Goal: Understand process/instructions

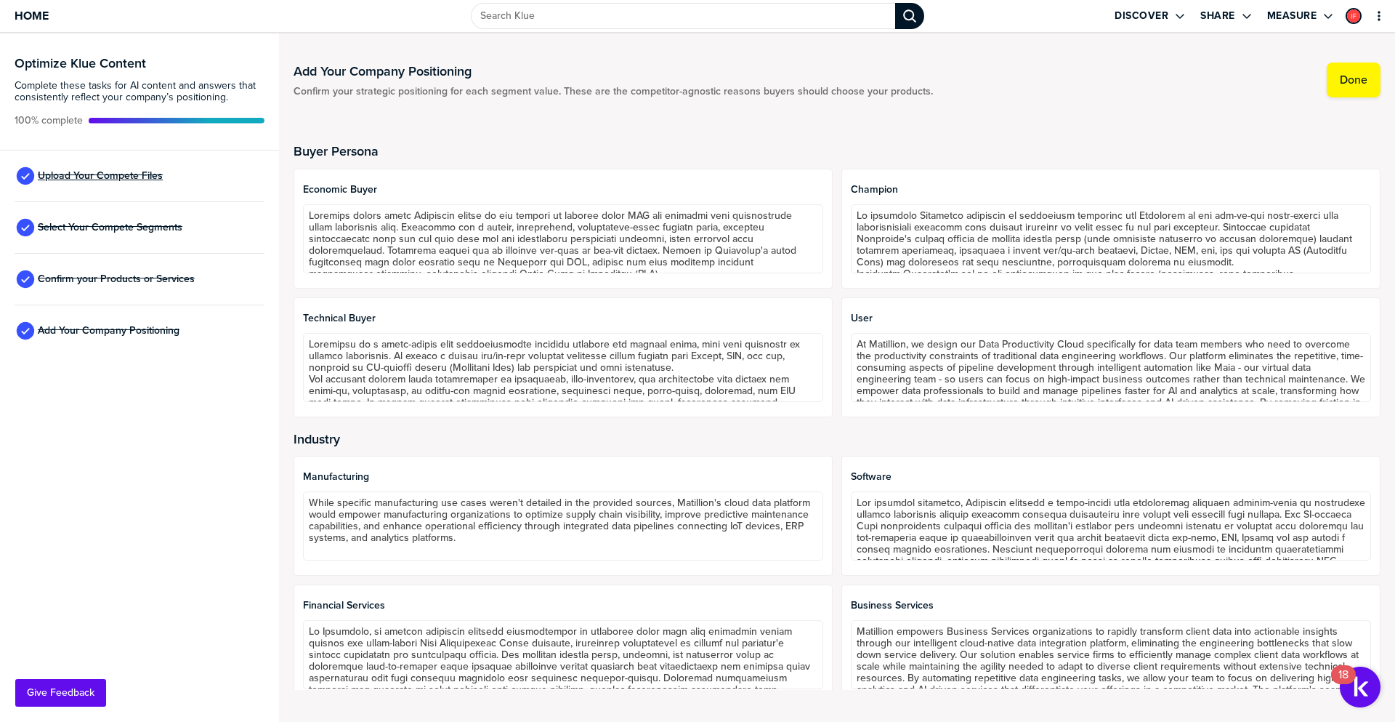
click at [136, 171] on span "Upload Your Compete Files" at bounding box center [100, 176] width 125 height 12
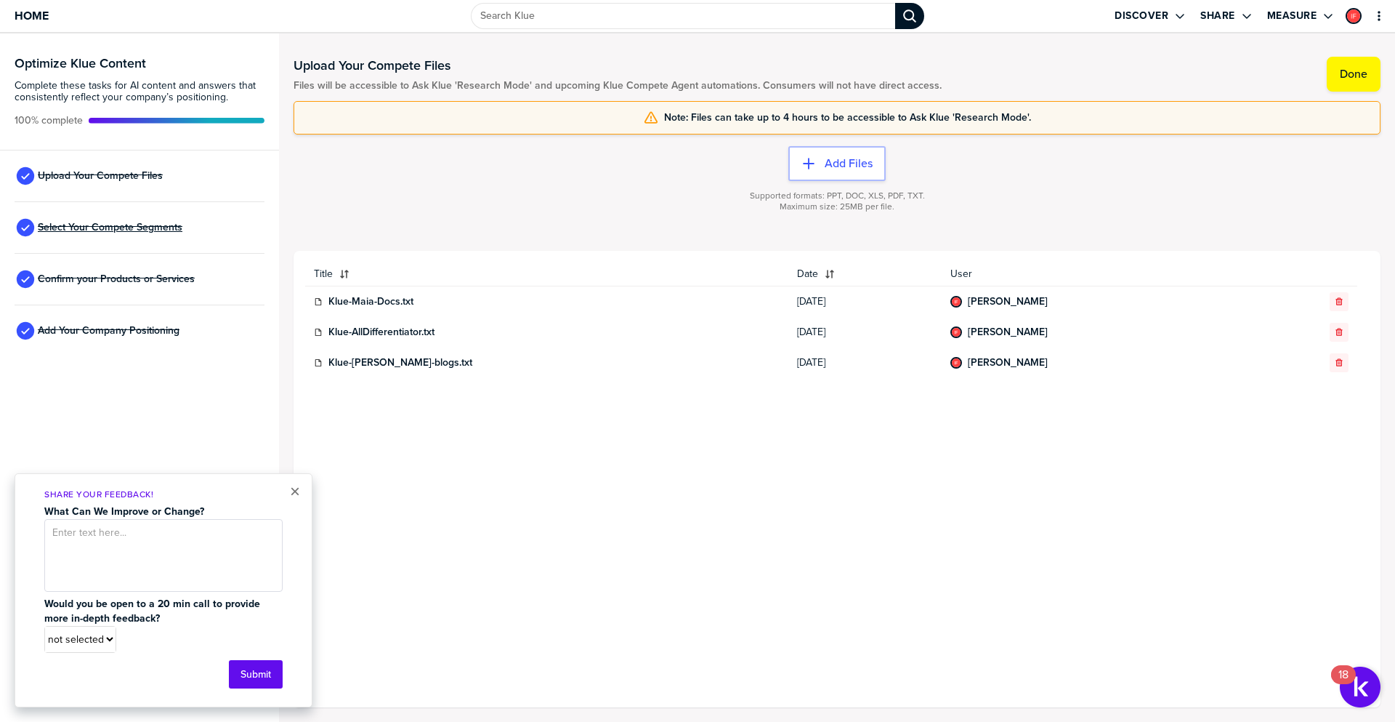
click at [149, 226] on span "Select Your Compete Segments" at bounding box center [110, 228] width 145 height 12
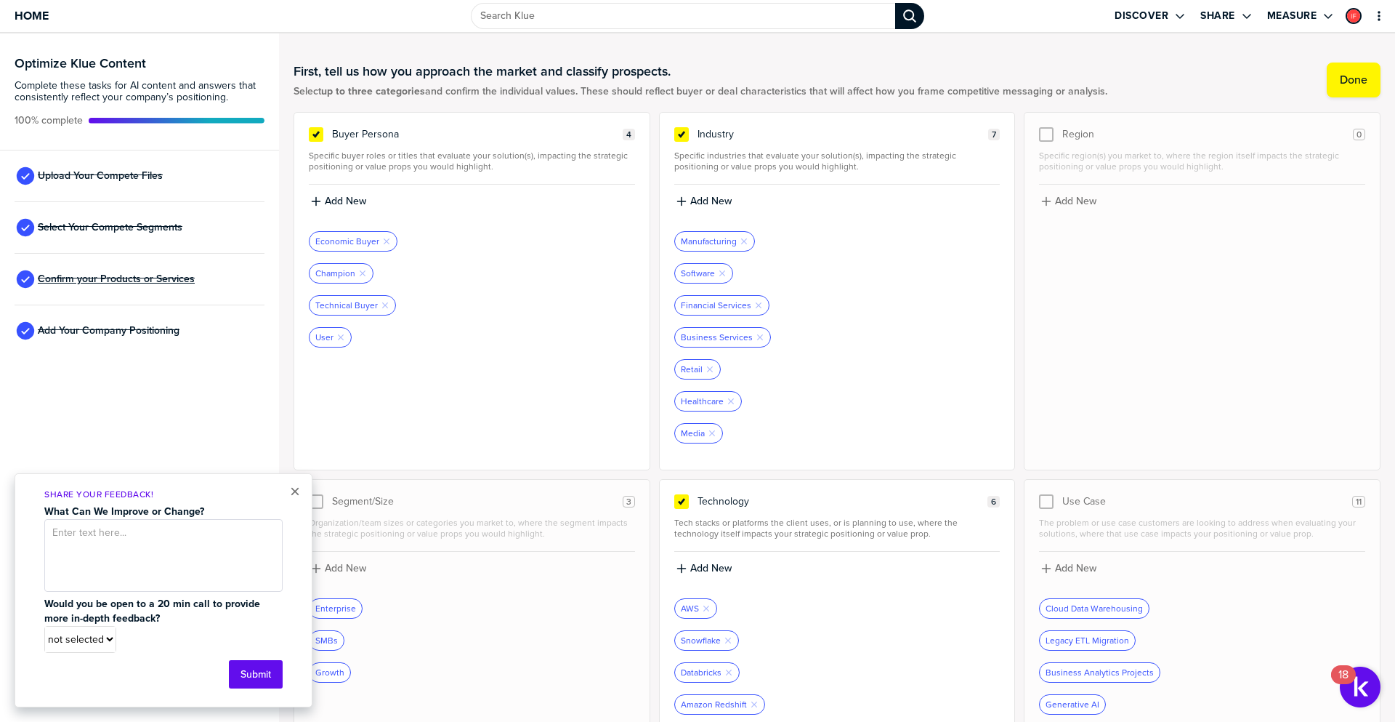
click at [134, 277] on span "Confirm your Products or Services" at bounding box center [116, 279] width 157 height 12
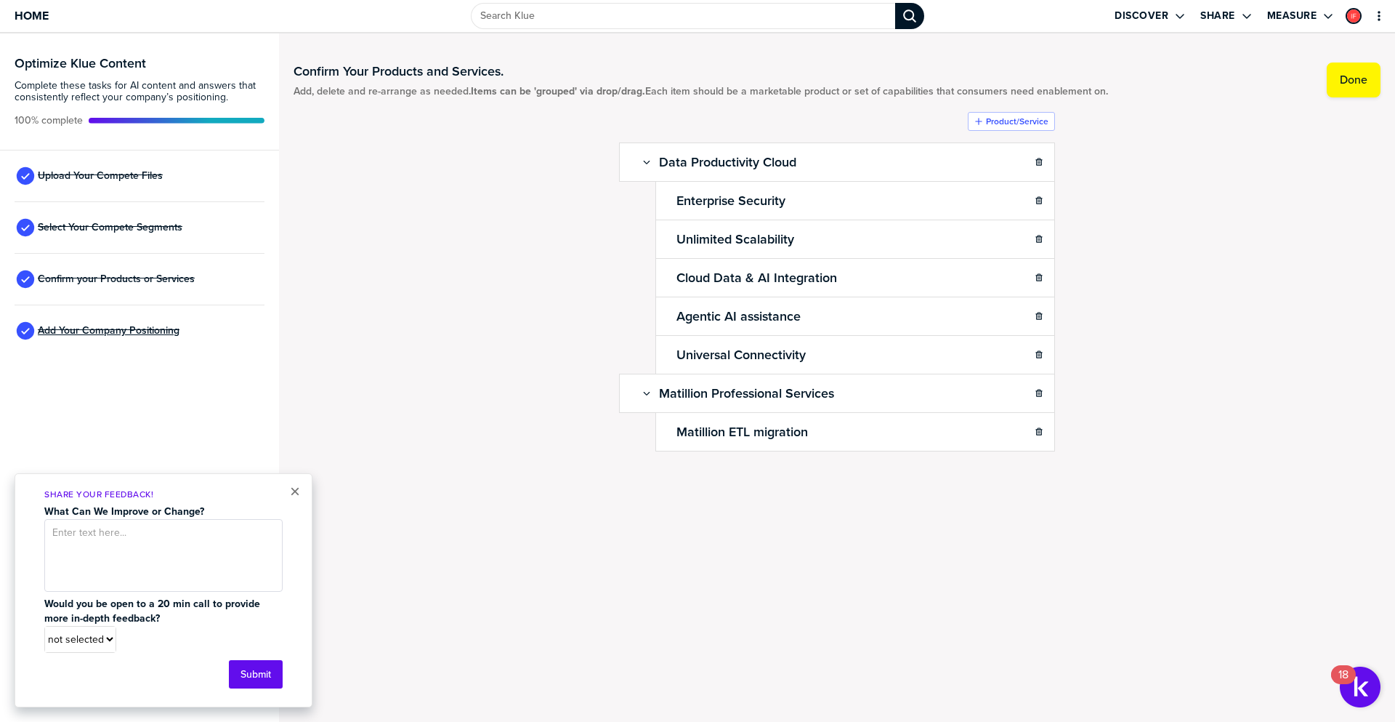
click at [118, 328] on span "Add Your Company Positioning" at bounding box center [109, 331] width 142 height 12
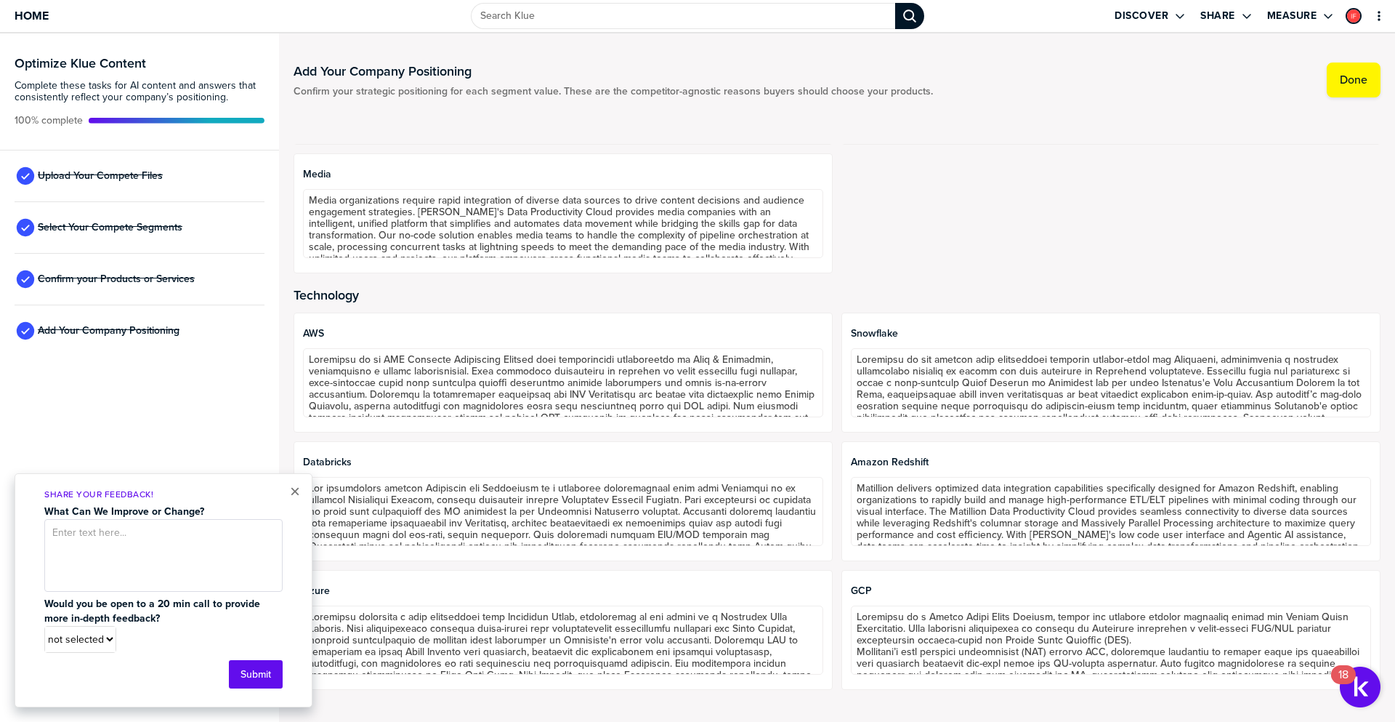
scroll to position [349, 0]
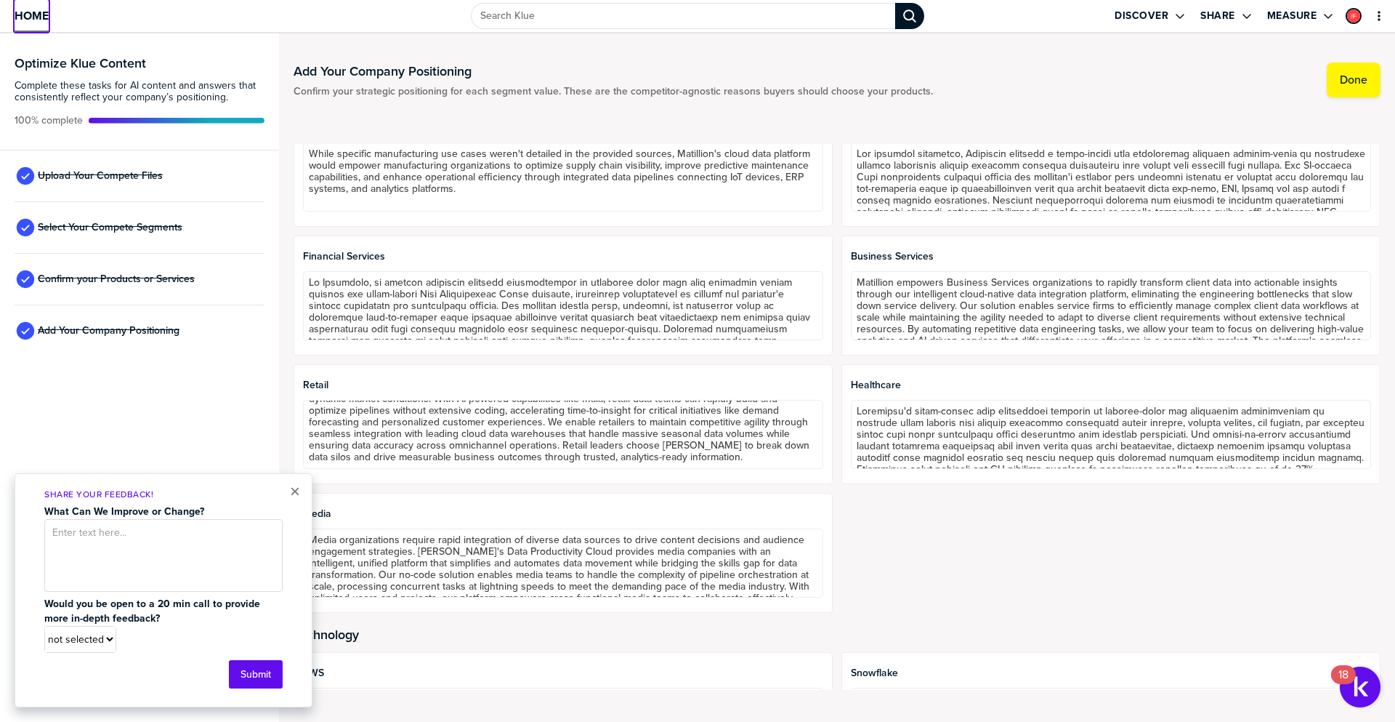
click at [36, 18] on span "Home" at bounding box center [32, 15] width 34 height 12
